Goal: Task Accomplishment & Management: Complete application form

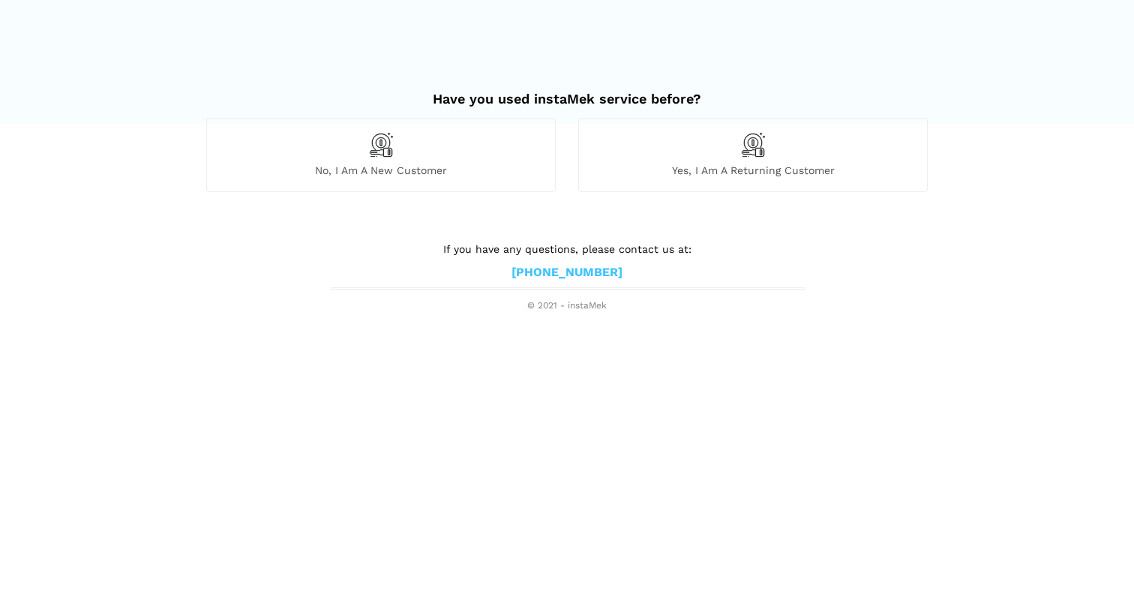
click at [521, 155] on div "No, I am a new customer" at bounding box center [381, 155] width 350 height 74
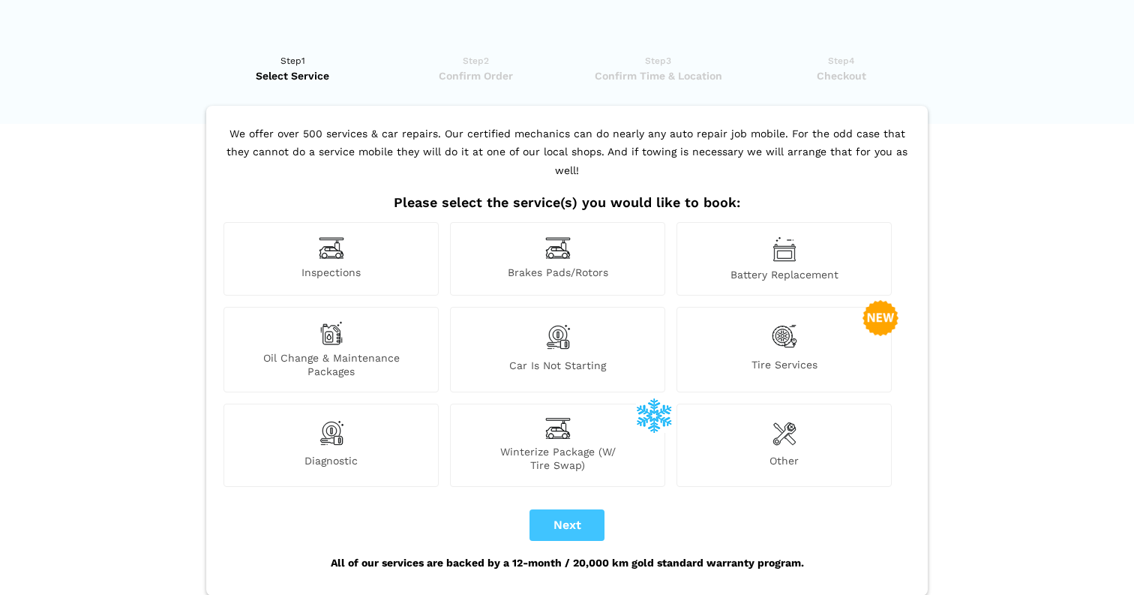
click at [371, 454] on span "Diagnostic" at bounding box center [331, 463] width 214 height 18
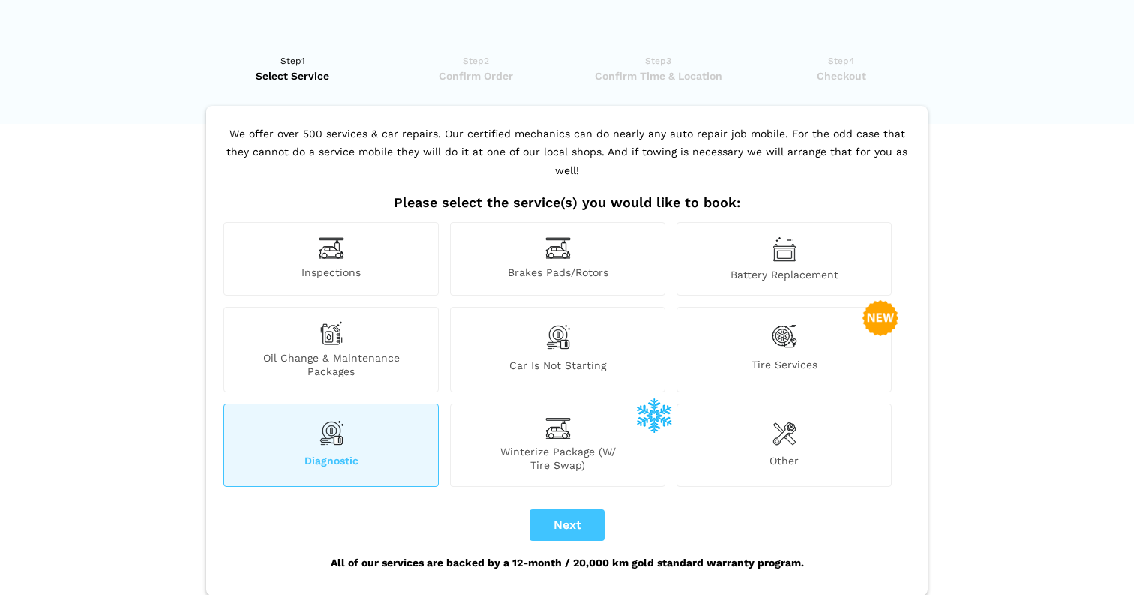
click at [764, 425] on div "Other" at bounding box center [784, 445] width 215 height 83
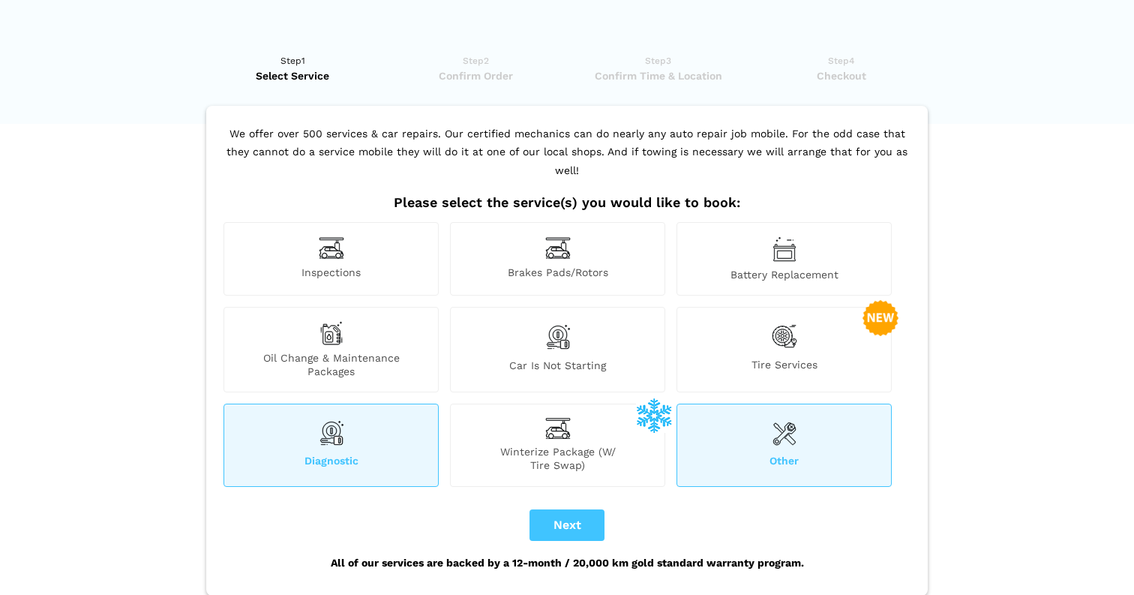
click at [760, 223] on div "Battery Replacement" at bounding box center [784, 259] width 215 height 74
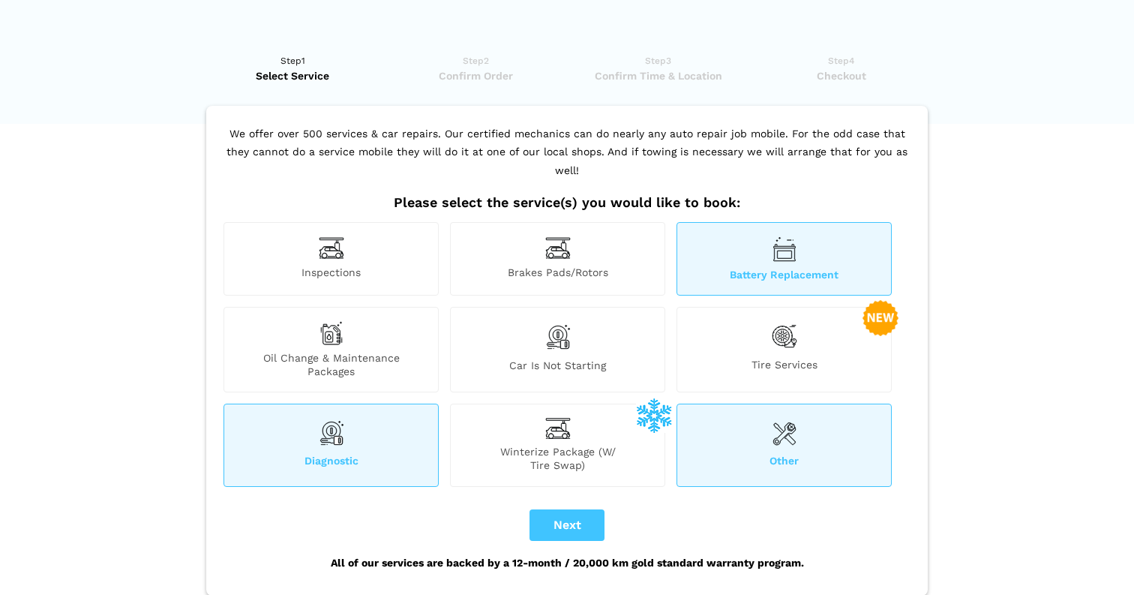
click at [751, 235] on div "Battery Replacement" at bounding box center [784, 259] width 215 height 74
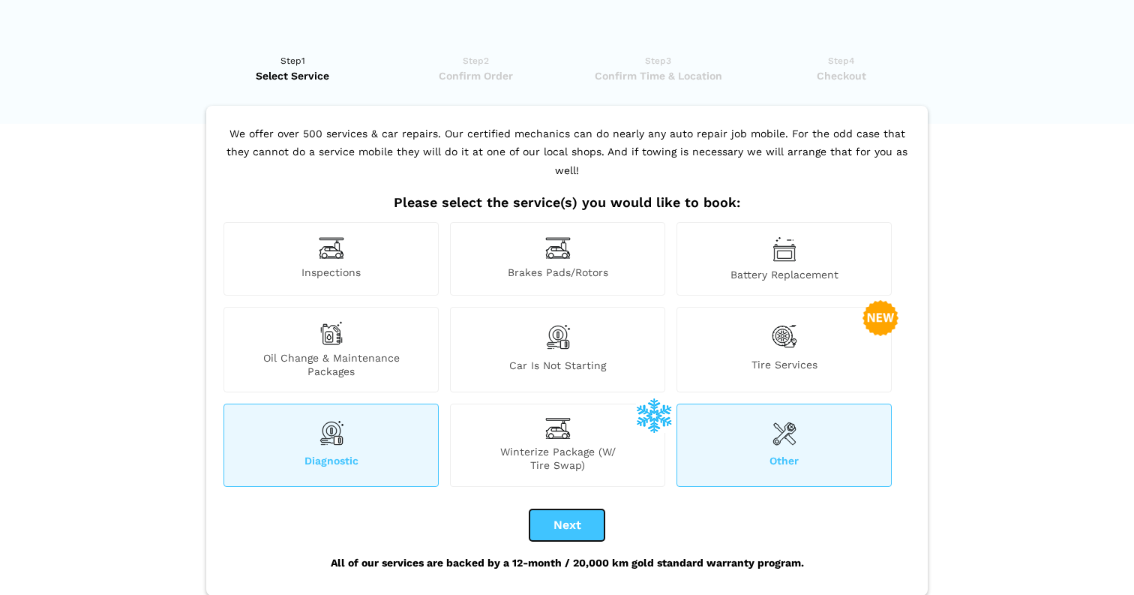
drag, startPoint x: 587, startPoint y: 511, endPoint x: 882, endPoint y: 182, distance: 442.5
click at [884, 188] on div "We offer over 500 services & car repairs. Our certified mechanics can do nearly…" at bounding box center [567, 351] width 722 height 490
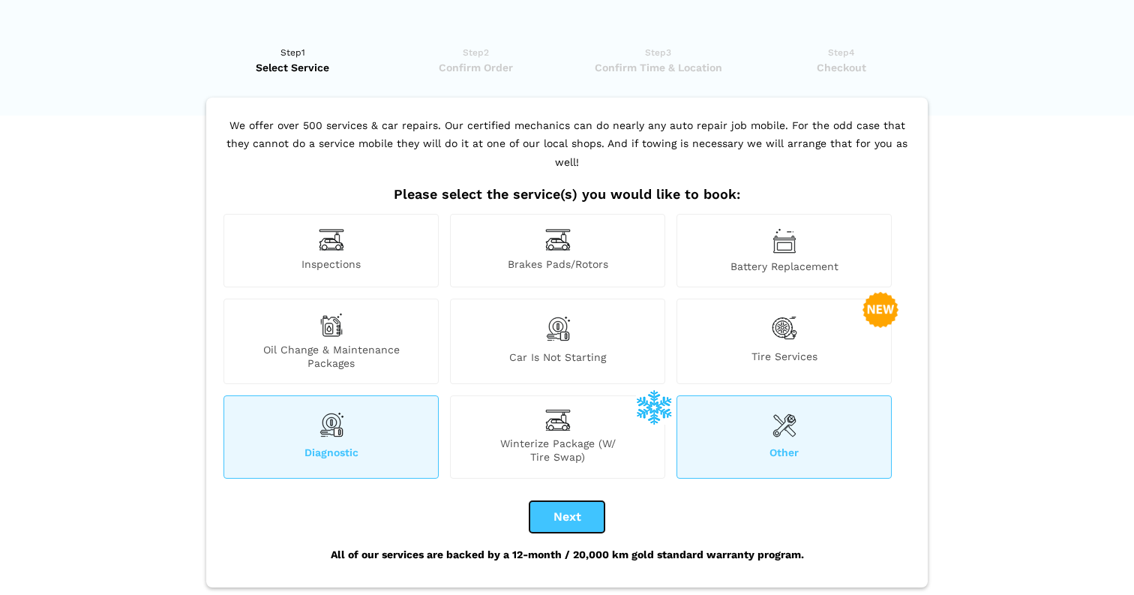
scroll to position [14, 0]
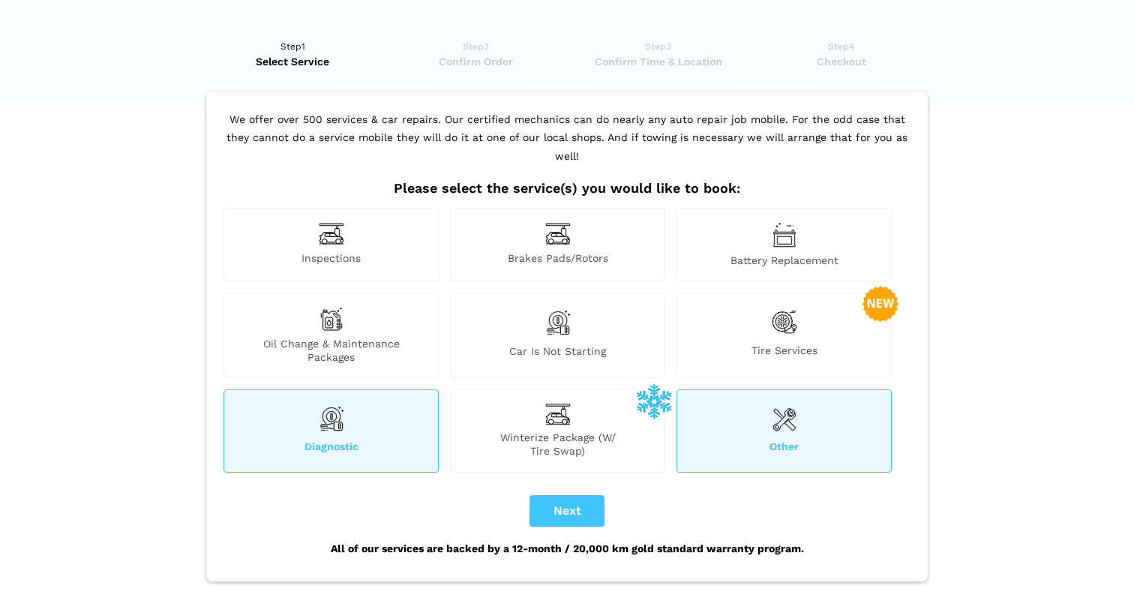
click at [808, 440] on span "Other" at bounding box center [784, 449] width 214 height 18
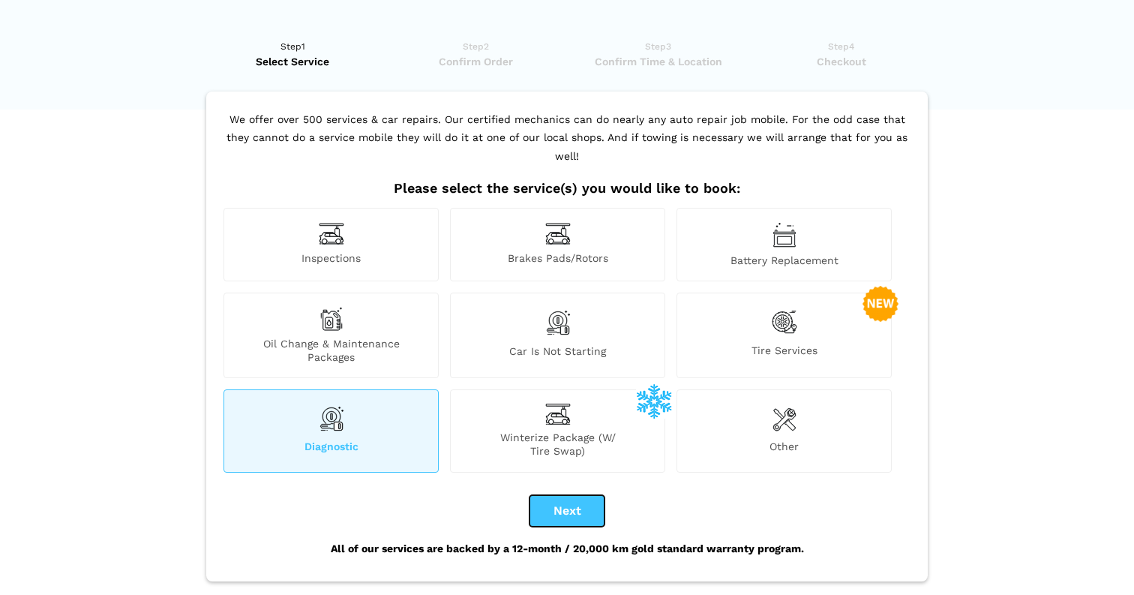
click at [573, 496] on button "Next" at bounding box center [567, 511] width 75 height 32
checkbox input "true"
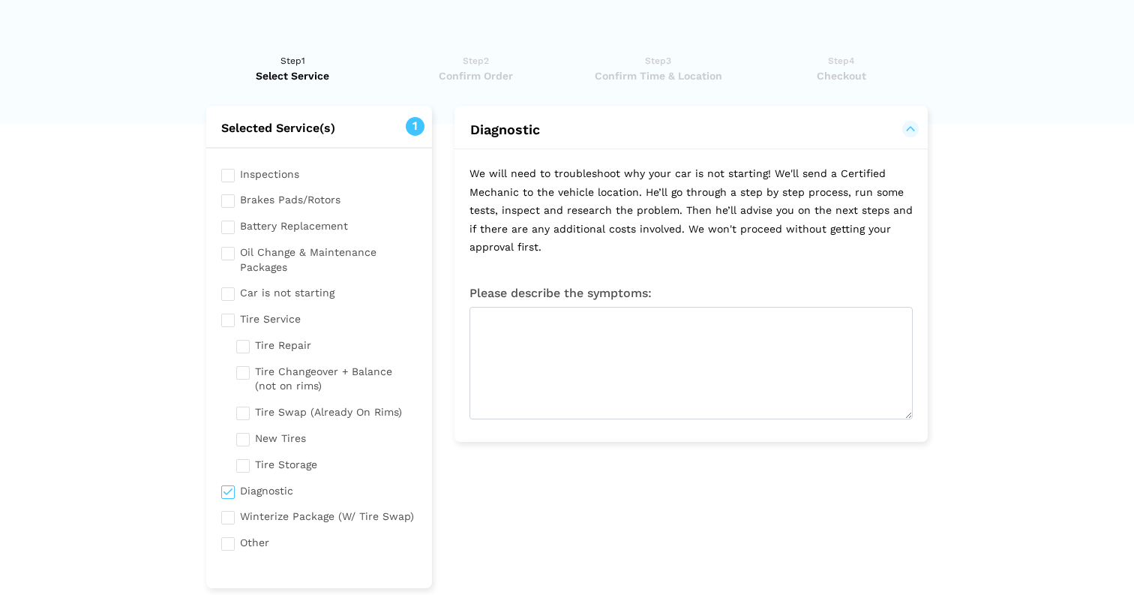
scroll to position [0, 0]
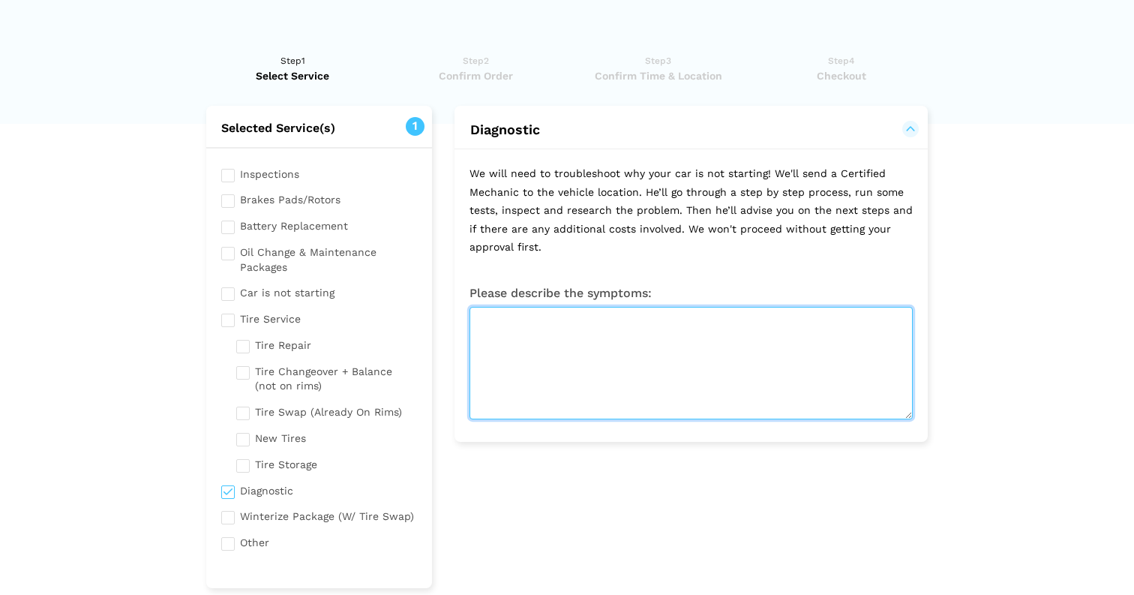
click at [563, 336] on textarea at bounding box center [691, 363] width 443 height 113
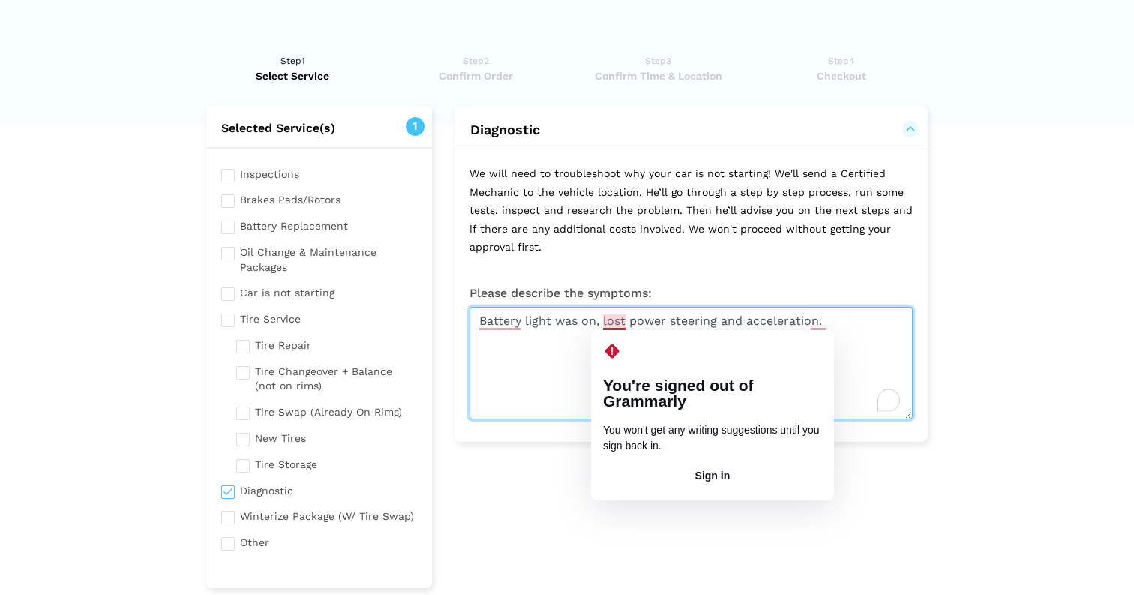
click at [598, 325] on textarea "Battery light was on, lost power steering and acceleration." at bounding box center [691, 363] width 443 height 113
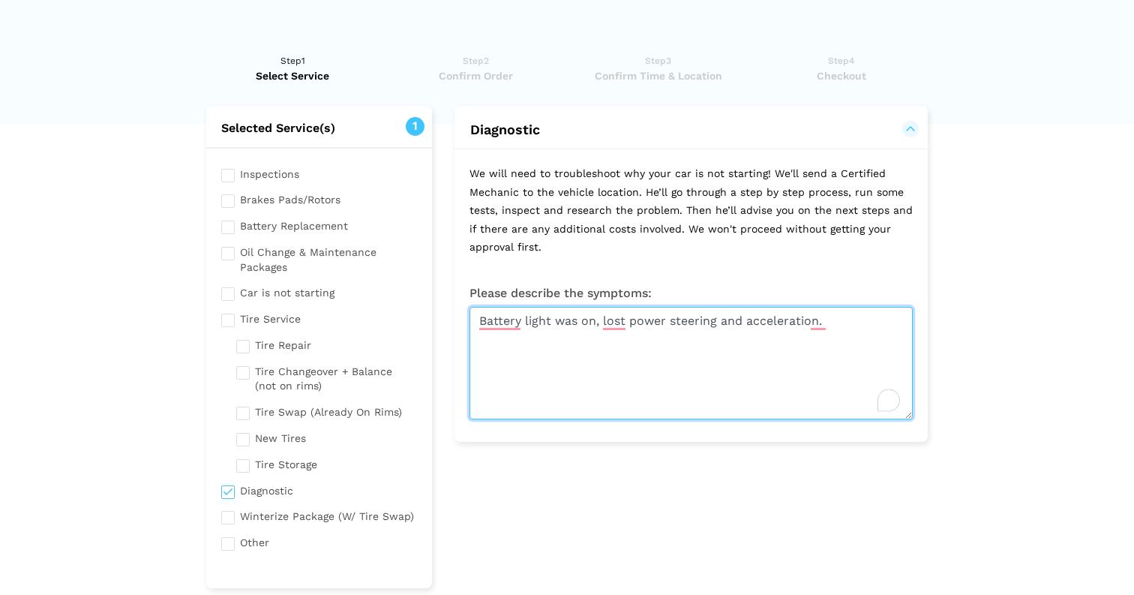
click at [600, 323] on textarea "Battery light was on, lost power steering and acceleration." at bounding box center [691, 363] width 443 height 113
click at [896, 328] on textarea "Battery light was on, shortly after lost power steering and acceleration." at bounding box center [691, 363] width 443 height 113
click at [899, 328] on textarea "Battery light was on, shortly after lost power steering and acceleration." at bounding box center [691, 363] width 443 height 113
type textarea "Battery light was on, shortly after lost power steering and acceleration. Fast …"
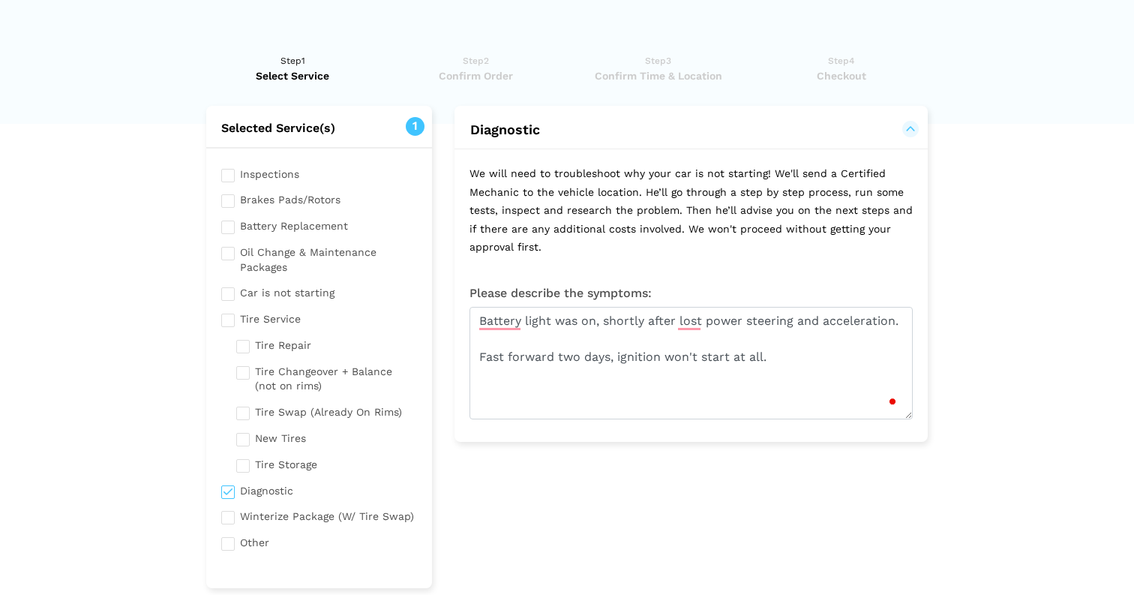
click at [951, 273] on lik "Have you used instaMek service before? No, I am a new customer Yes, I am a retu…" at bounding box center [567, 422] width 1134 height 769
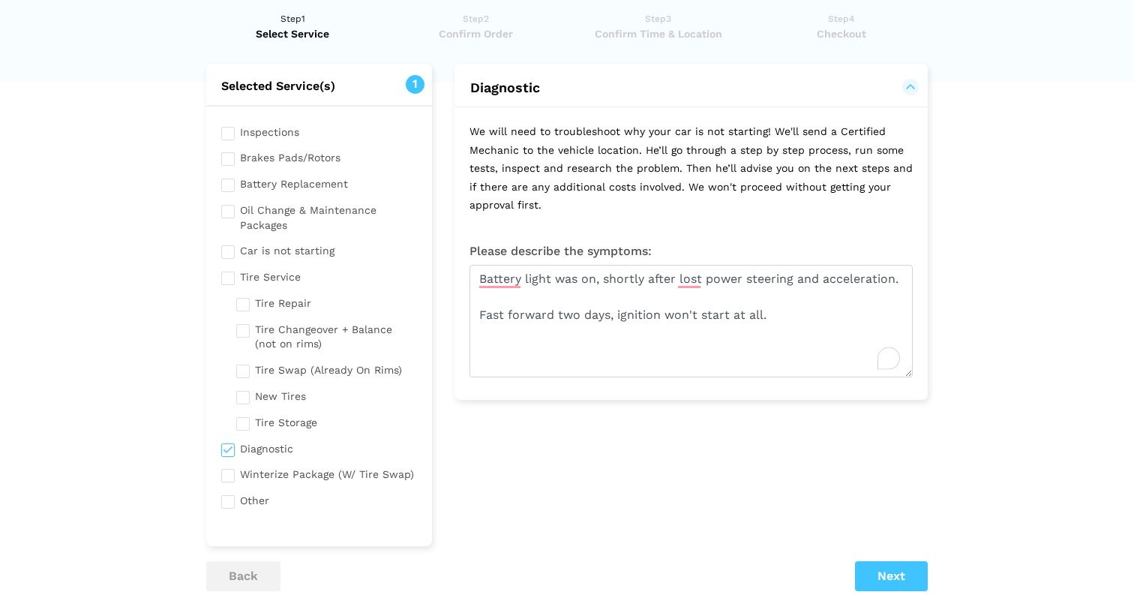
scroll to position [161, 0]
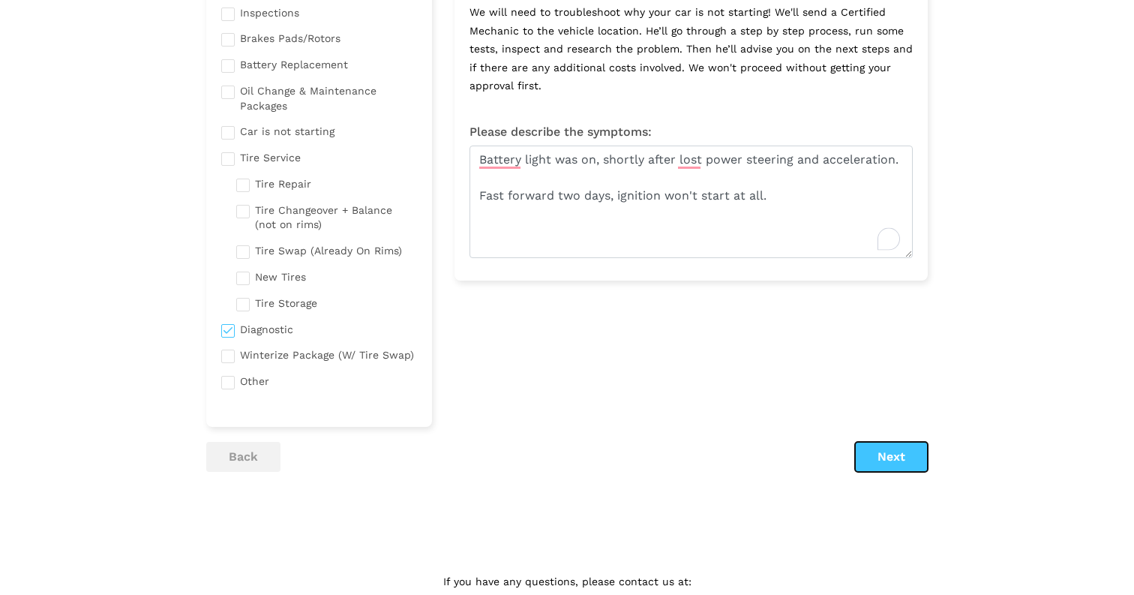
click at [875, 460] on button "Next" at bounding box center [891, 457] width 73 height 30
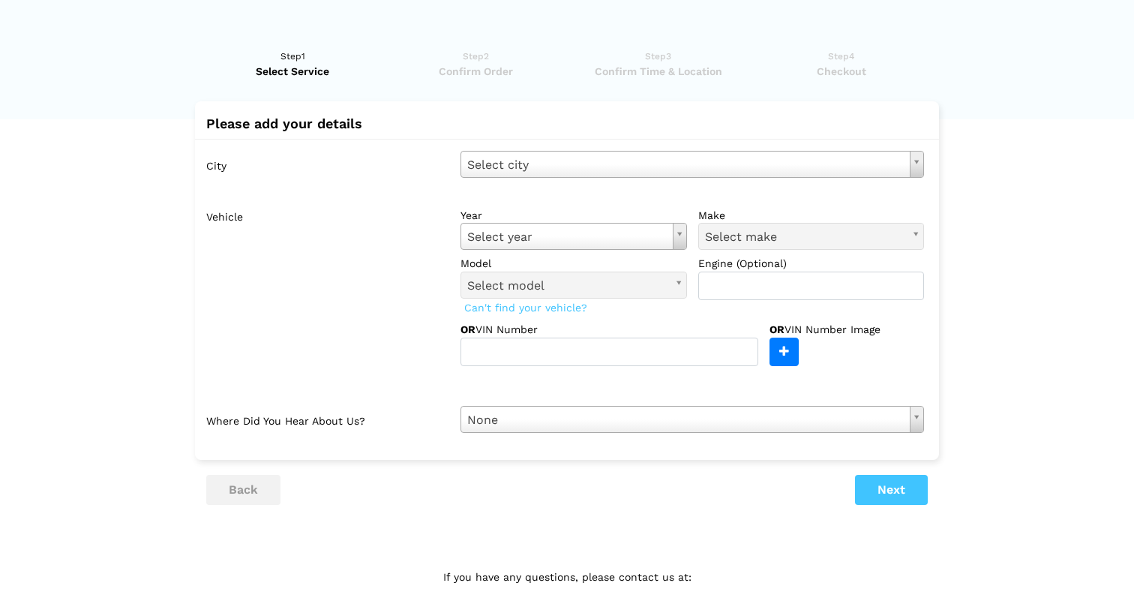
scroll to position [0, 0]
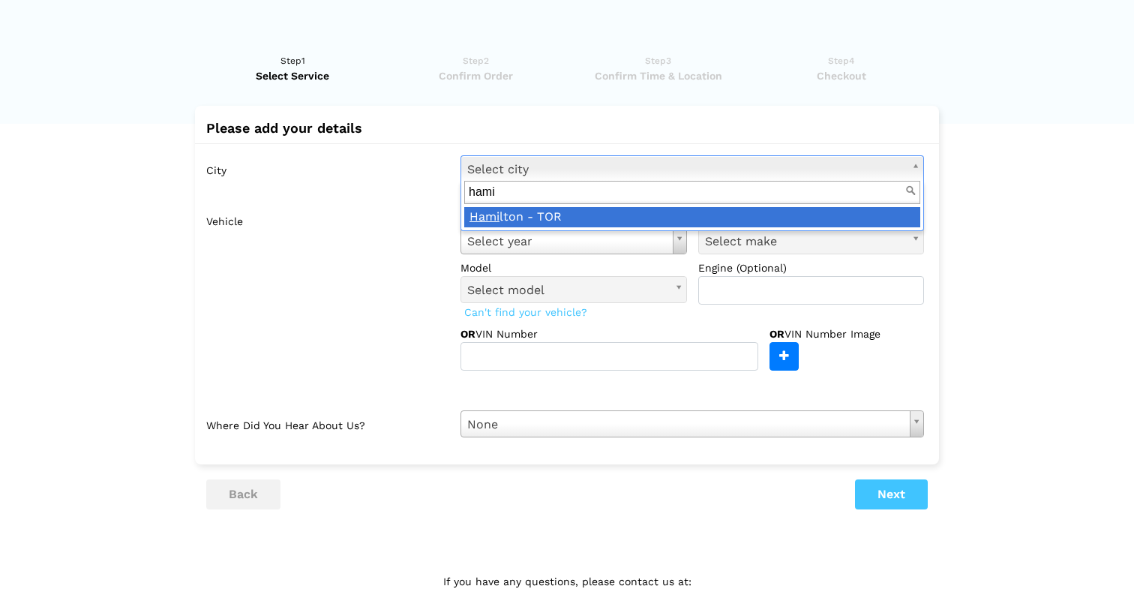
type input "[PERSON_NAME]"
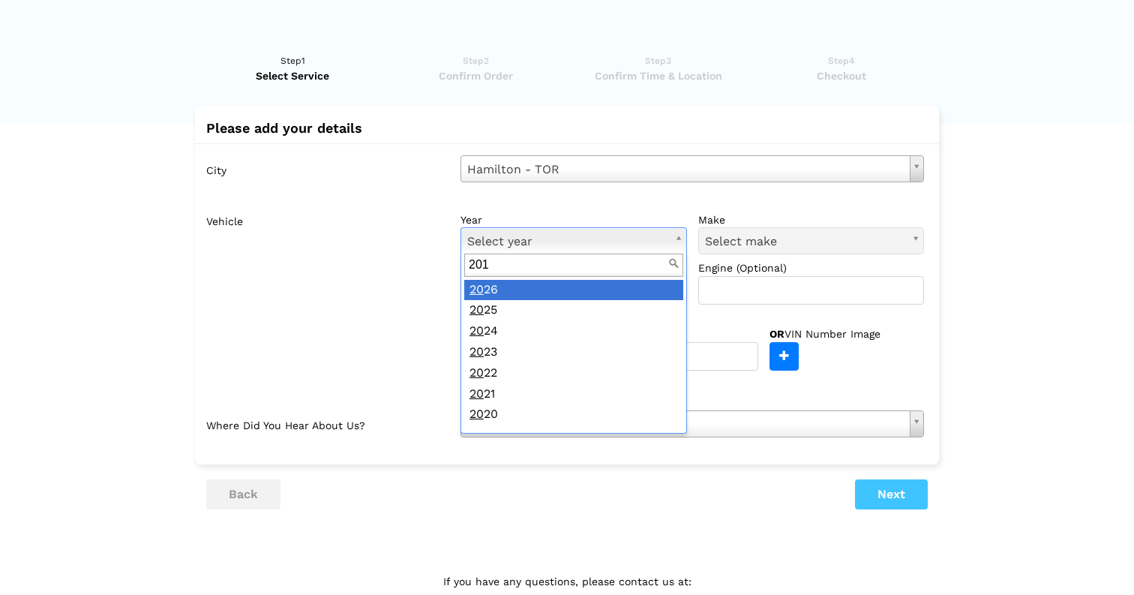
type input "2014"
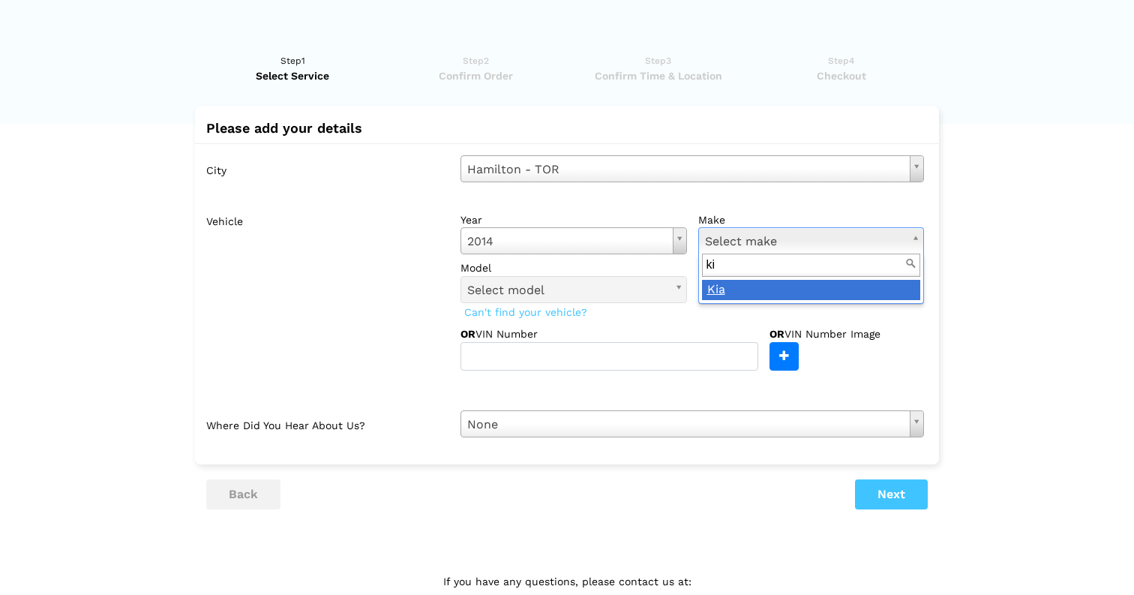
type input "kia"
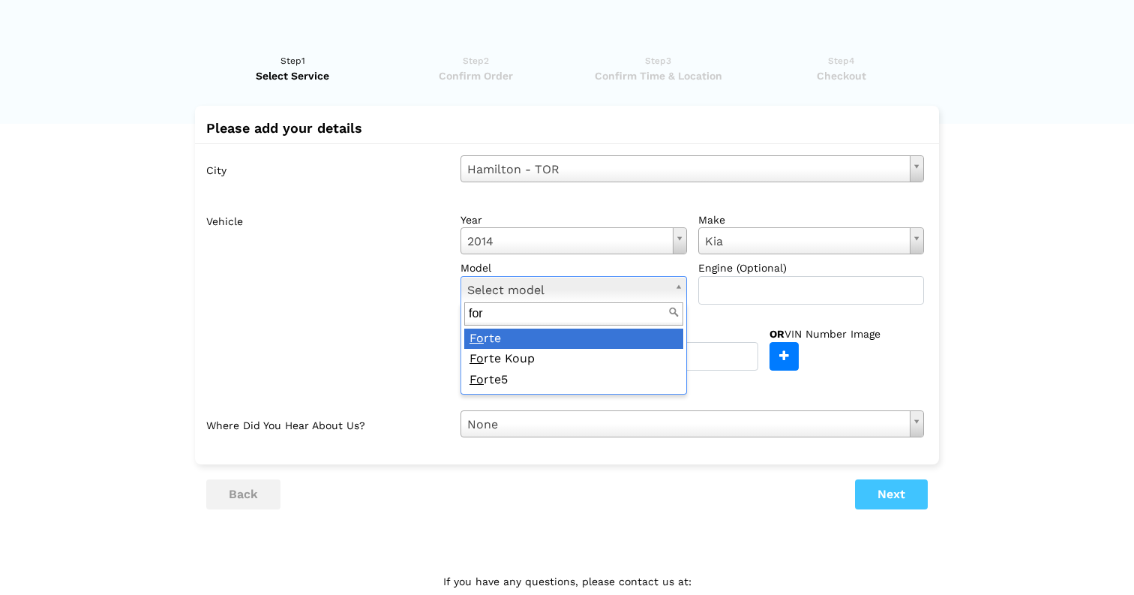
type input "fort"
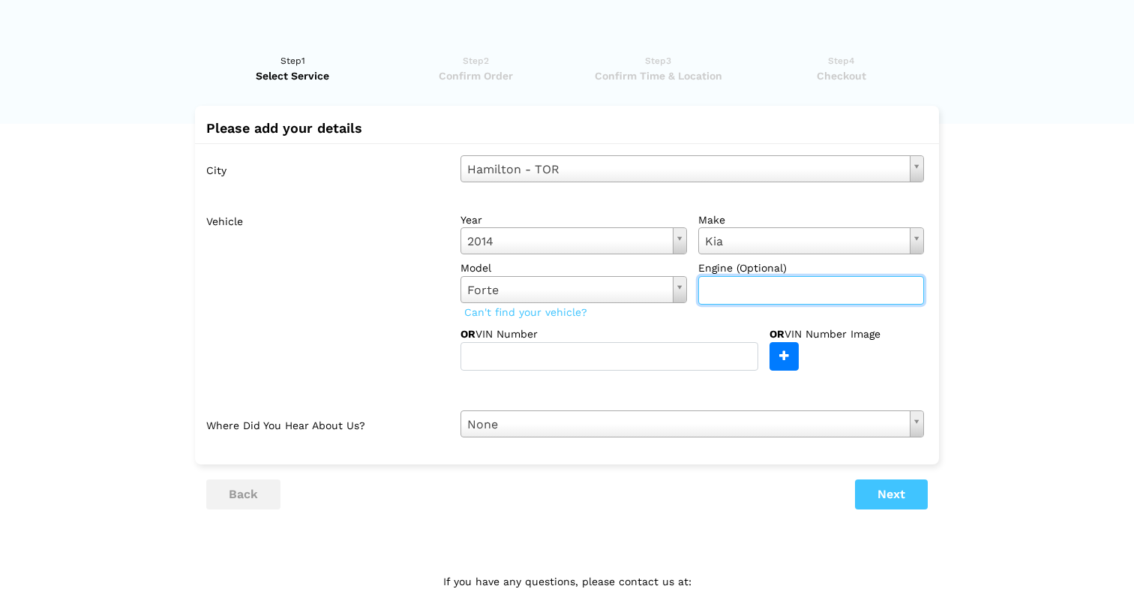
click at [717, 295] on input "text" at bounding box center [811, 290] width 227 height 29
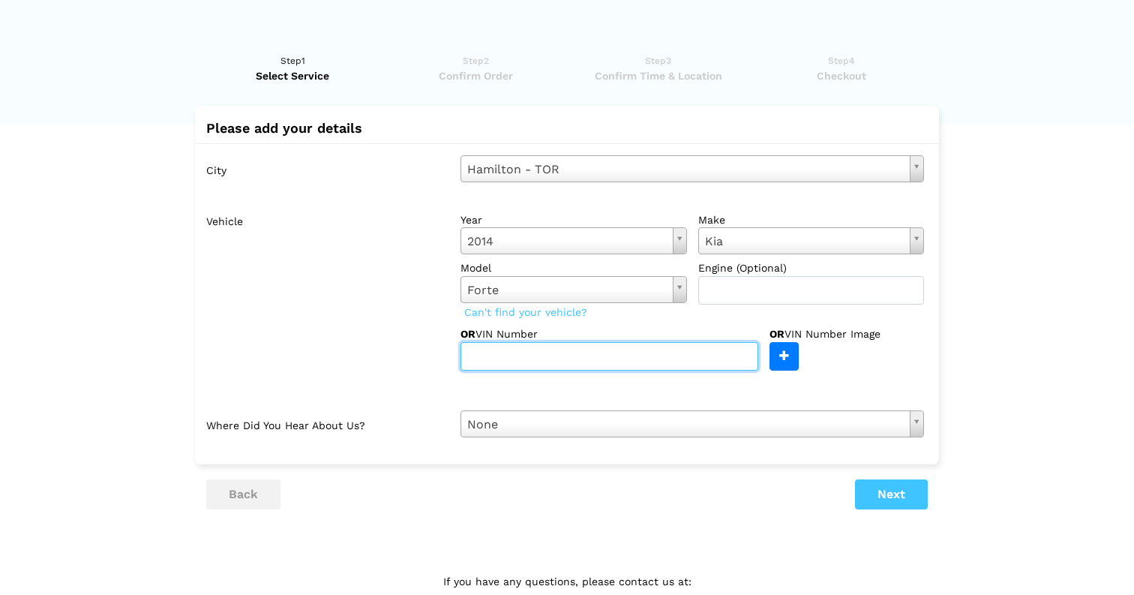
click at [683, 360] on input "text" at bounding box center [610, 356] width 298 height 29
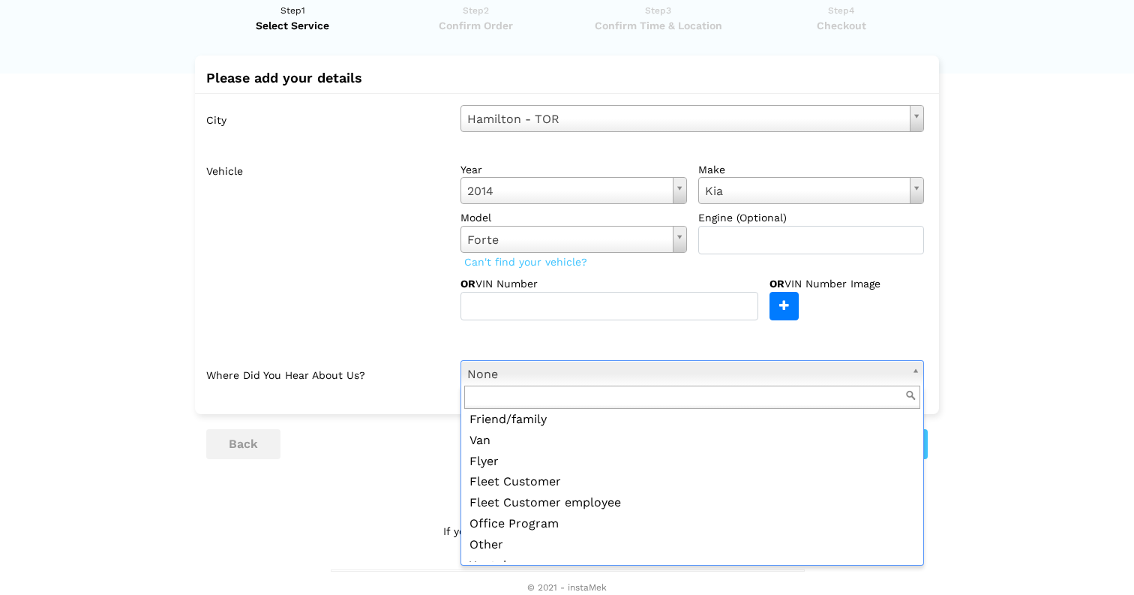
scroll to position [163, 0]
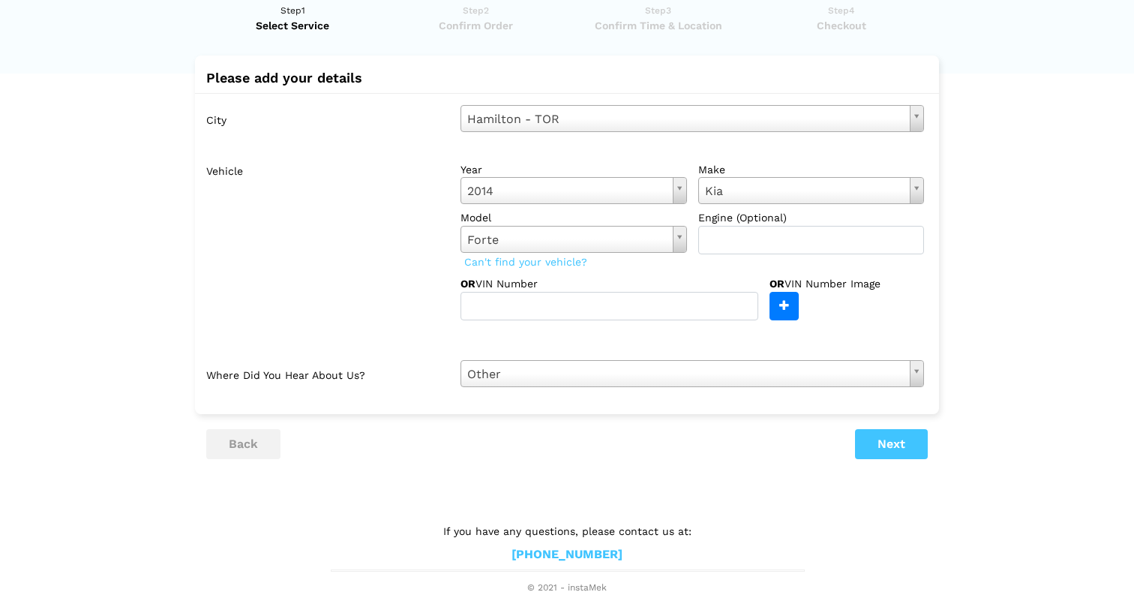
click at [693, 347] on div "City [GEOGRAPHIC_DATA] - TOR Select city [GEOGRAPHIC_DATA]- [GEOGRAPHIC_DATA] […" at bounding box center [567, 246] width 744 height 306
click at [779, 293] on input "file" at bounding box center [403, 306] width 791 height 27
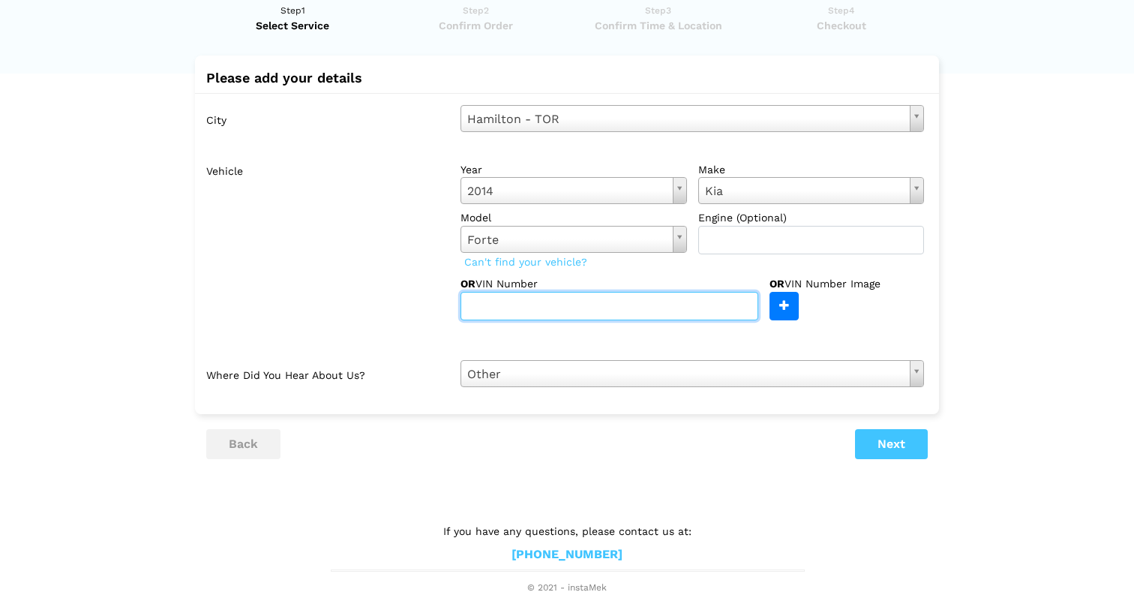
click at [686, 313] on input "text" at bounding box center [610, 306] width 298 height 29
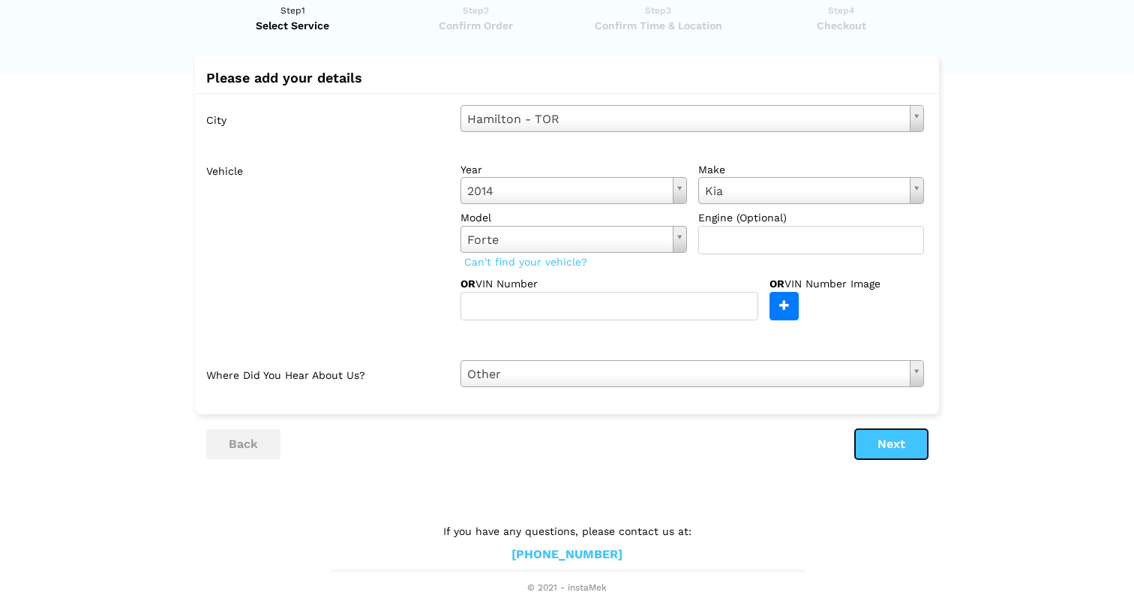
click at [872, 457] on button "Next" at bounding box center [891, 444] width 73 height 30
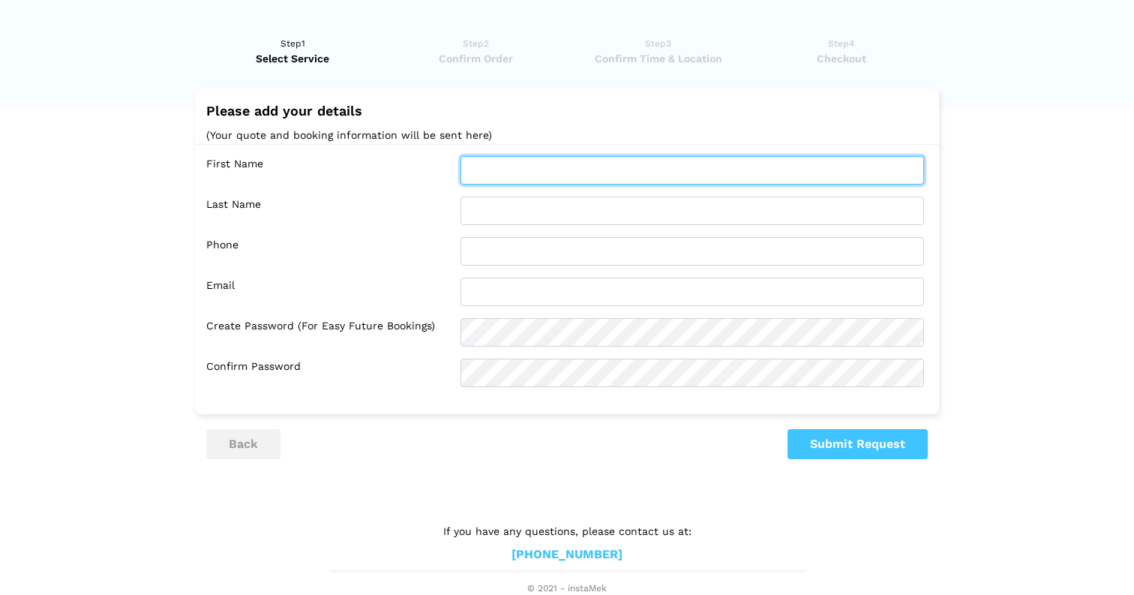
click at [607, 167] on input "text" at bounding box center [693, 170] width 464 height 29
type input "[PERSON_NAME]"
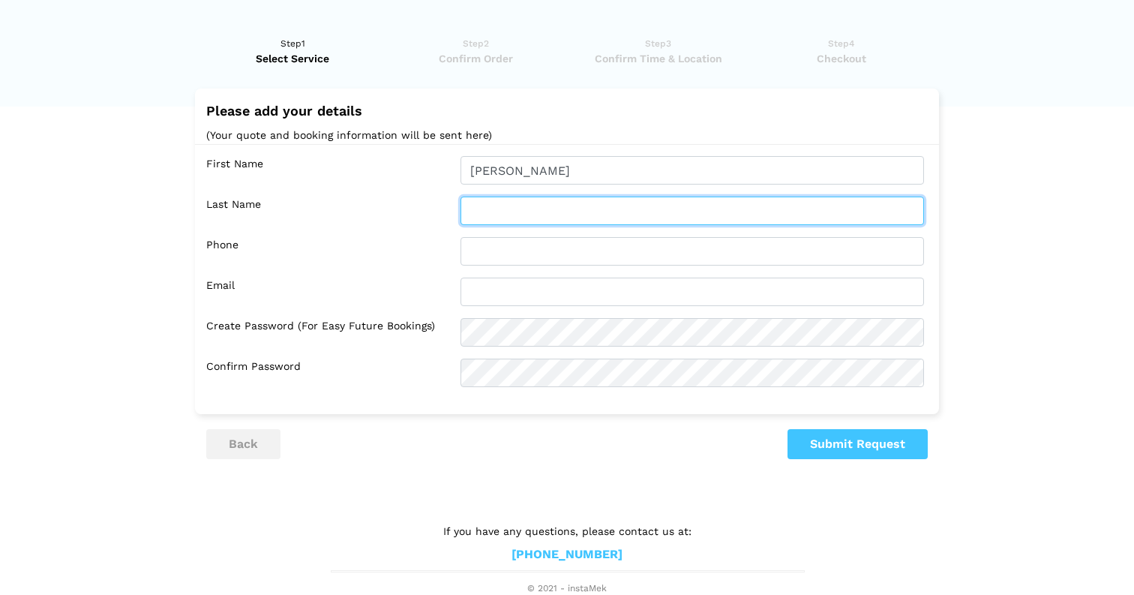
type input "[PERSON_NAME]"
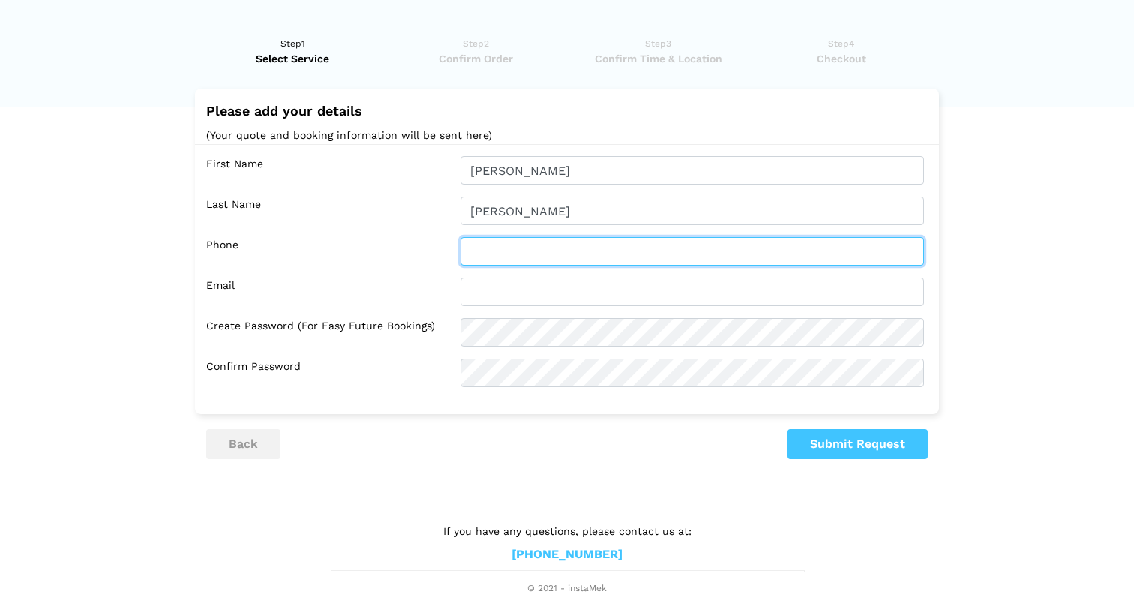
type input "2899212319"
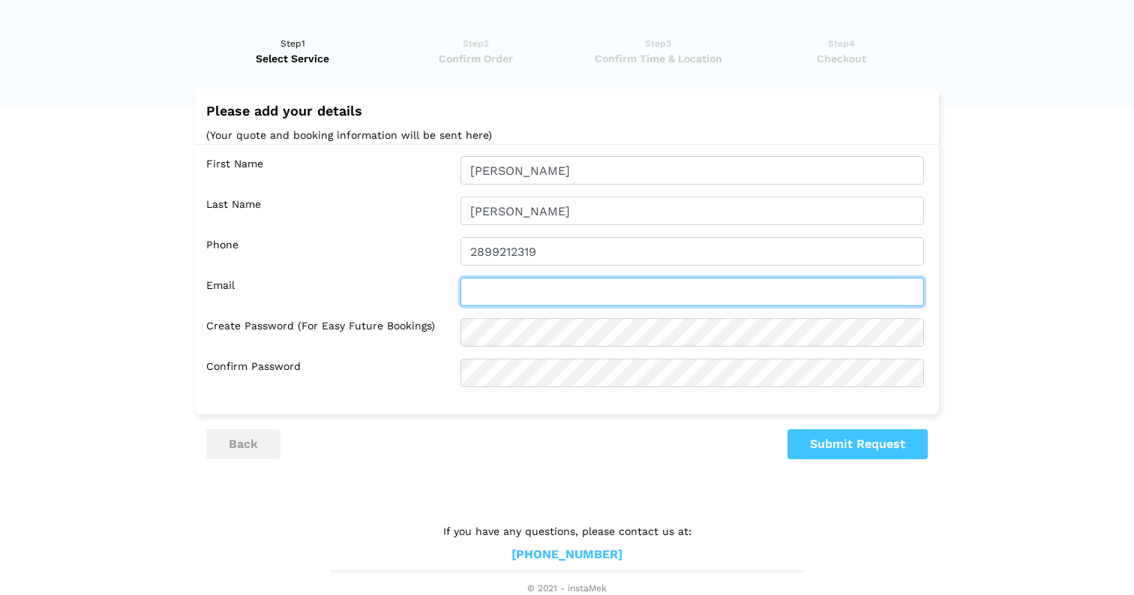
type input "[EMAIL_ADDRESS][DOMAIN_NAME]"
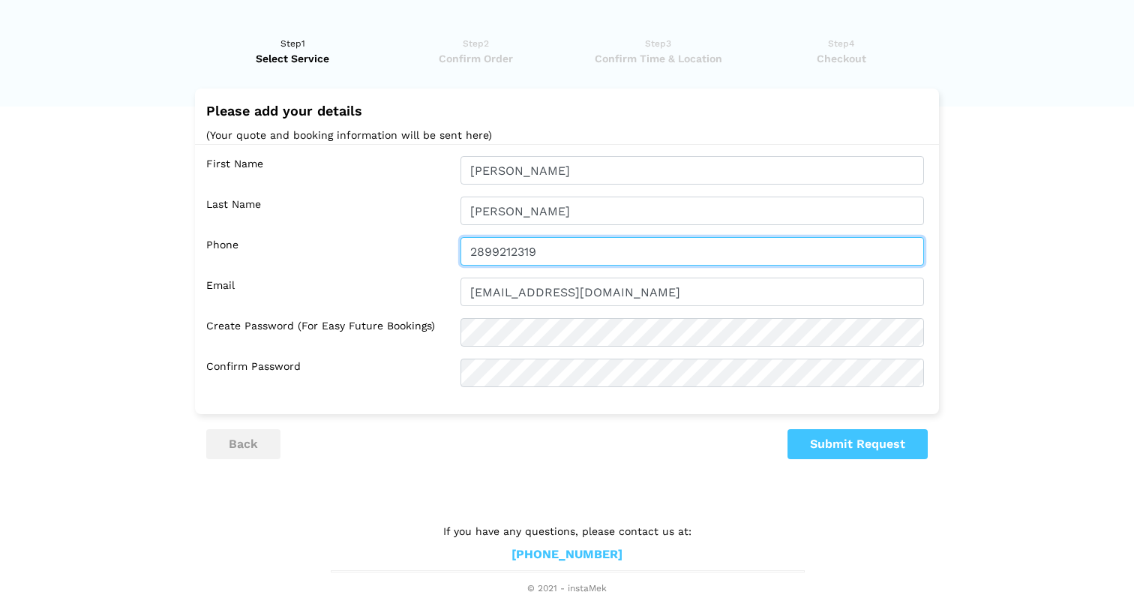
click at [594, 253] on input "2899212319" at bounding box center [693, 251] width 464 height 29
type input "2899413619"
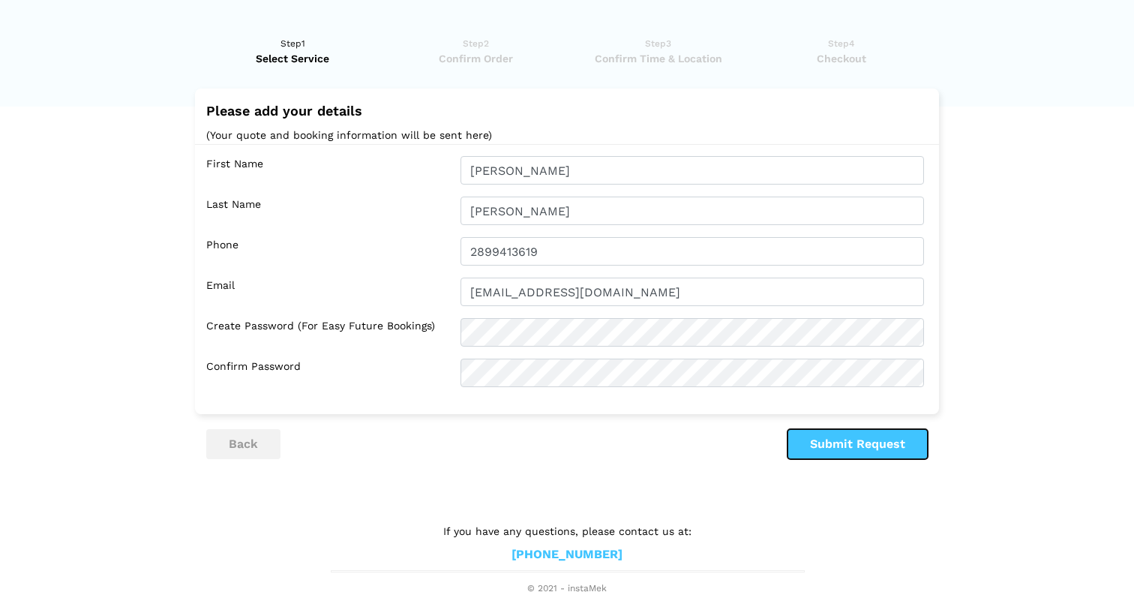
click at [803, 438] on button "Submit Request" at bounding box center [858, 444] width 140 height 30
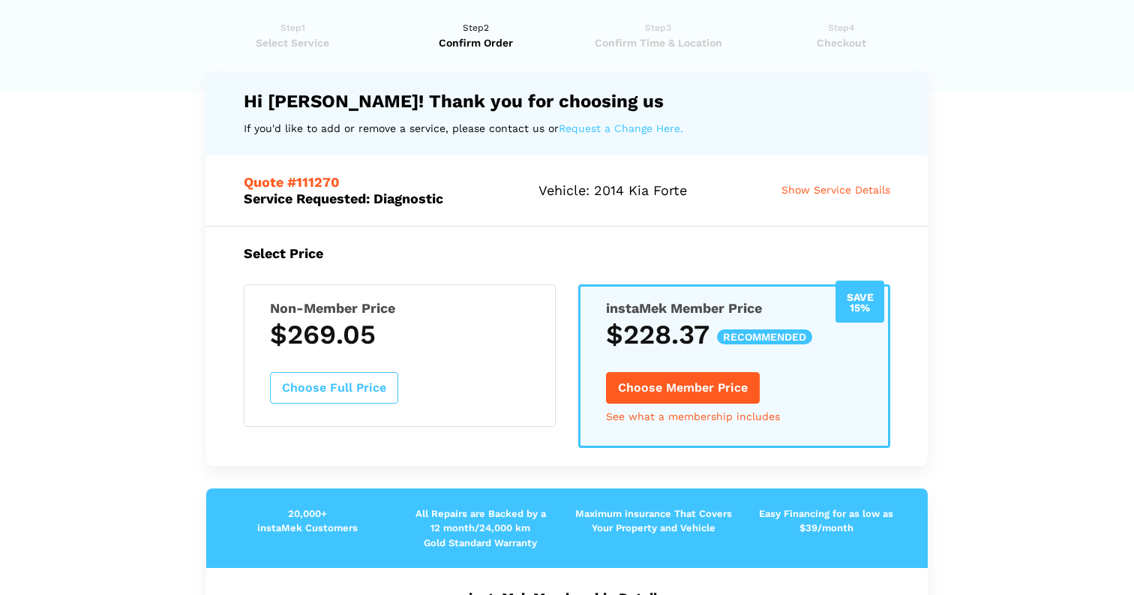
scroll to position [34, 0]
click at [513, 332] on h3 "$269.05" at bounding box center [400, 334] width 260 height 32
click at [200, 295] on div "Have you used instaMek service before? No, I am a new customer Yes, I am a retu…" at bounding box center [567, 580] width 744 height 1151
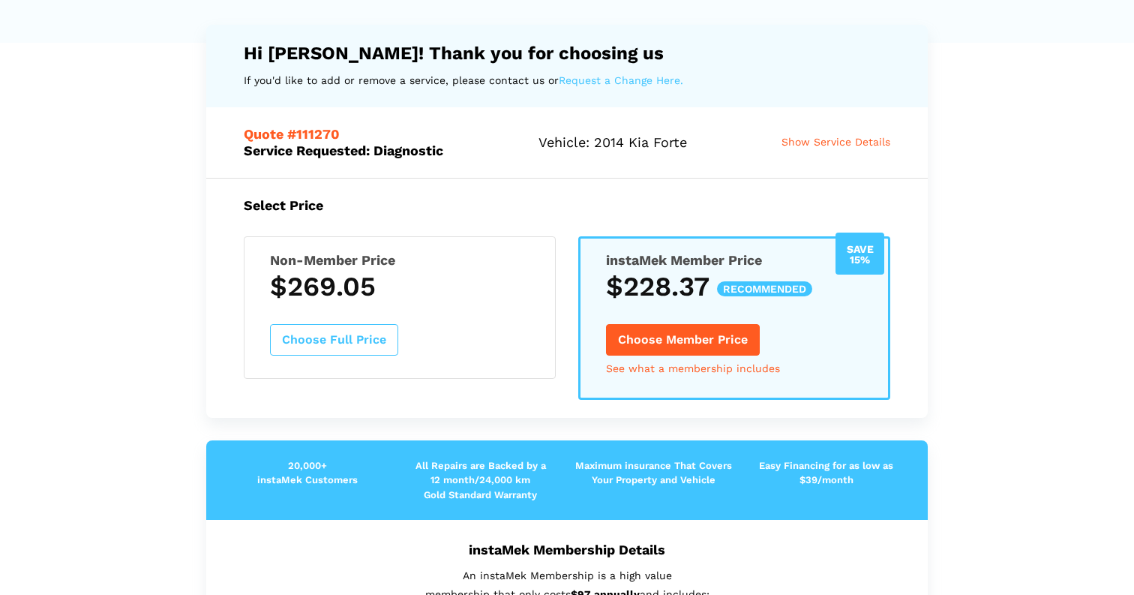
click at [508, 220] on div "Select Price Non-Member Price $269.05 Choose Full Price Save 15% instaMek Membe…" at bounding box center [567, 298] width 722 height 239
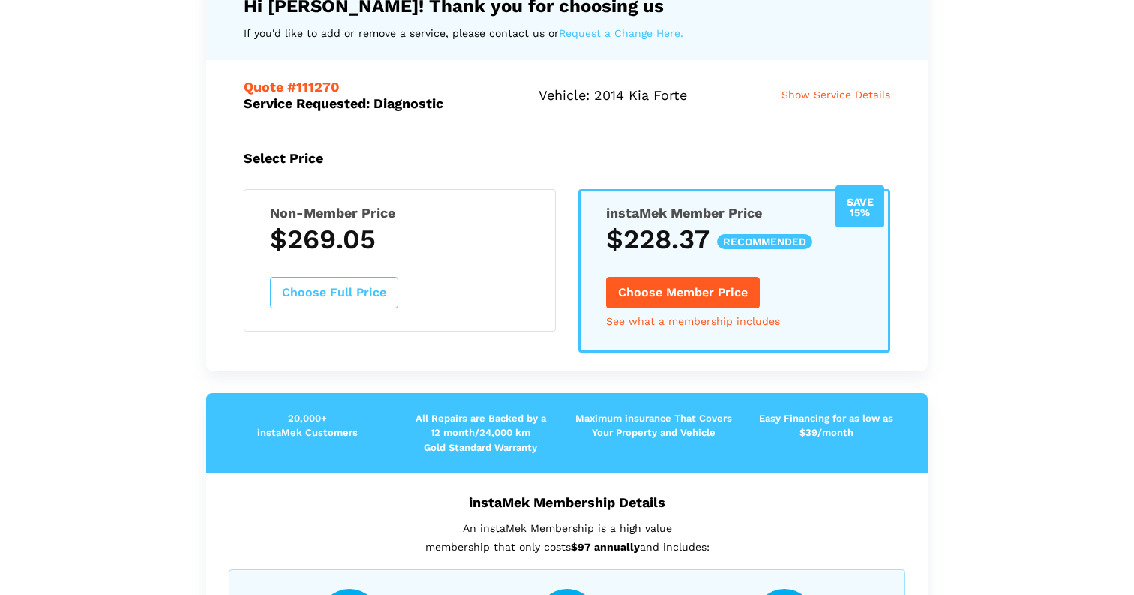
scroll to position [134, 0]
